Goal: Register for event/course

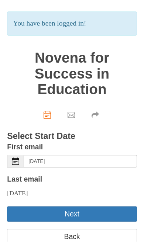
scroll to position [33, 0]
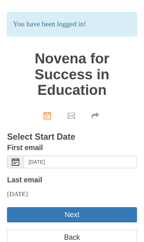
click at [124, 222] on button "Next" at bounding box center [72, 214] width 130 height 15
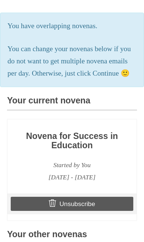
scroll to position [116, 0]
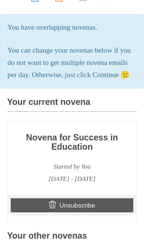
click at [119, 152] on h3 "Novena for Success in Education" at bounding box center [72, 142] width 122 height 19
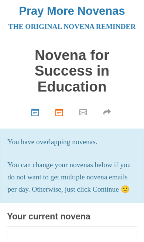
scroll to position [1, 0]
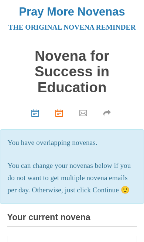
click at [36, 196] on p "You can change your novenas below if you do not want to get multiple novena ema…" at bounding box center [71, 178] width 129 height 37
click at [114, 196] on p "You can change your novenas below if you do not want to get multiple novena ema…" at bounding box center [71, 178] width 129 height 37
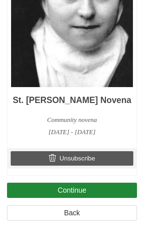
scroll to position [596, 0]
click at [107, 198] on link "Continue" at bounding box center [72, 190] width 130 height 15
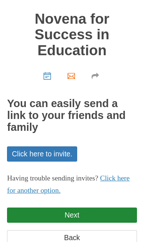
scroll to position [38, 0]
click at [122, 220] on link "Next" at bounding box center [72, 214] width 130 height 15
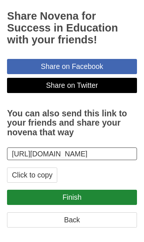
scroll to position [126, 0]
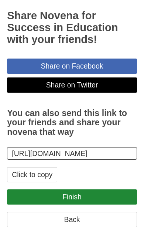
click at [108, 205] on link "Finish" at bounding box center [72, 196] width 130 height 15
